Goal: Task Accomplishment & Management: Manage account settings

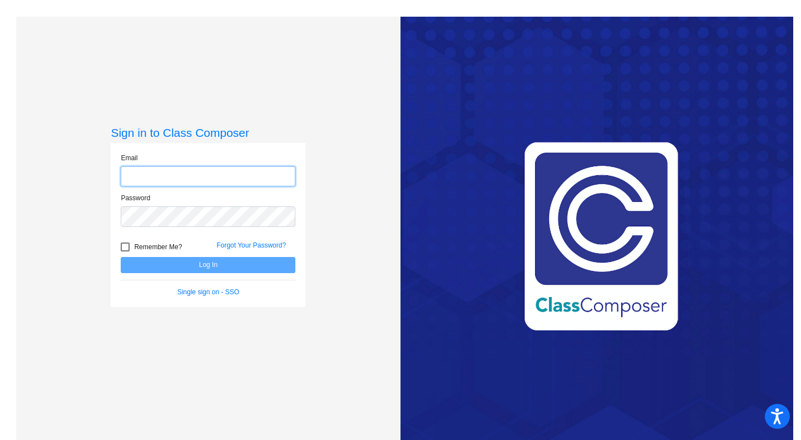
type input "[EMAIL_ADDRESS][DOMAIN_NAME]"
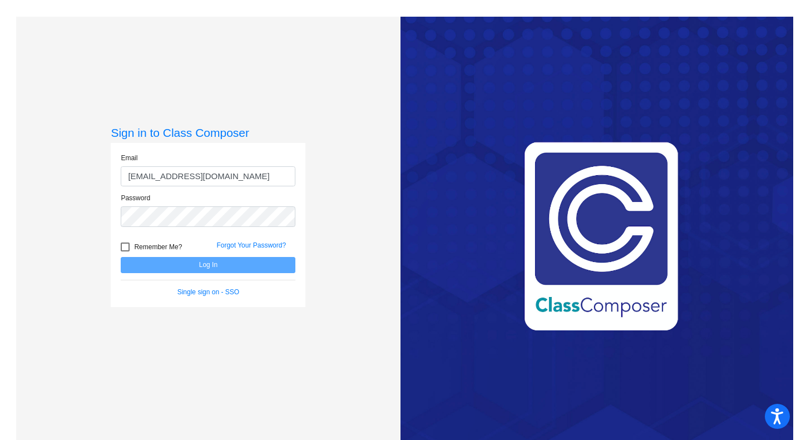
click at [126, 245] on div at bounding box center [125, 247] width 9 height 9
click at [125, 251] on input "Remember Me?" at bounding box center [125, 251] width 1 height 1
checkbox input "true"
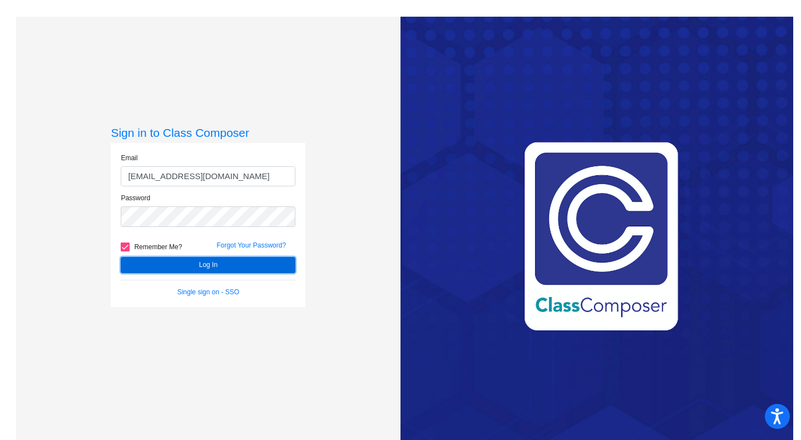
click at [177, 263] on button "Log In" at bounding box center [208, 265] width 175 height 16
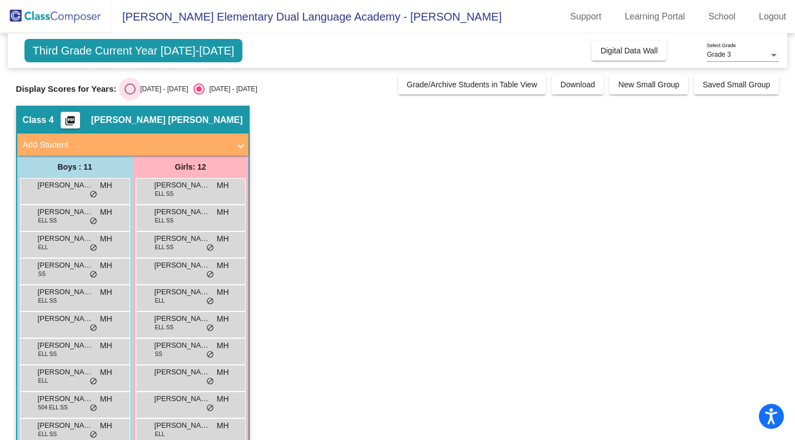
click at [132, 86] on div "Select an option" at bounding box center [130, 88] width 11 height 11
click at [130, 95] on input "[DATE] - [DATE]" at bounding box center [130, 95] width 1 height 1
radio input "true"
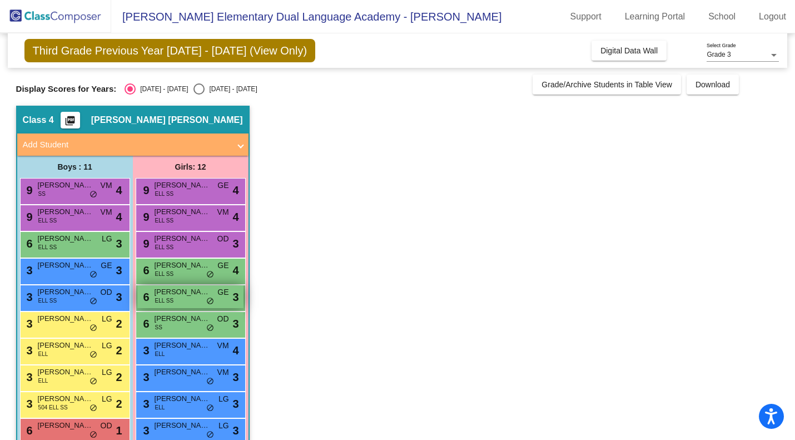
scroll to position [76, 0]
